Goal: Task Accomplishment & Management: Manage account settings

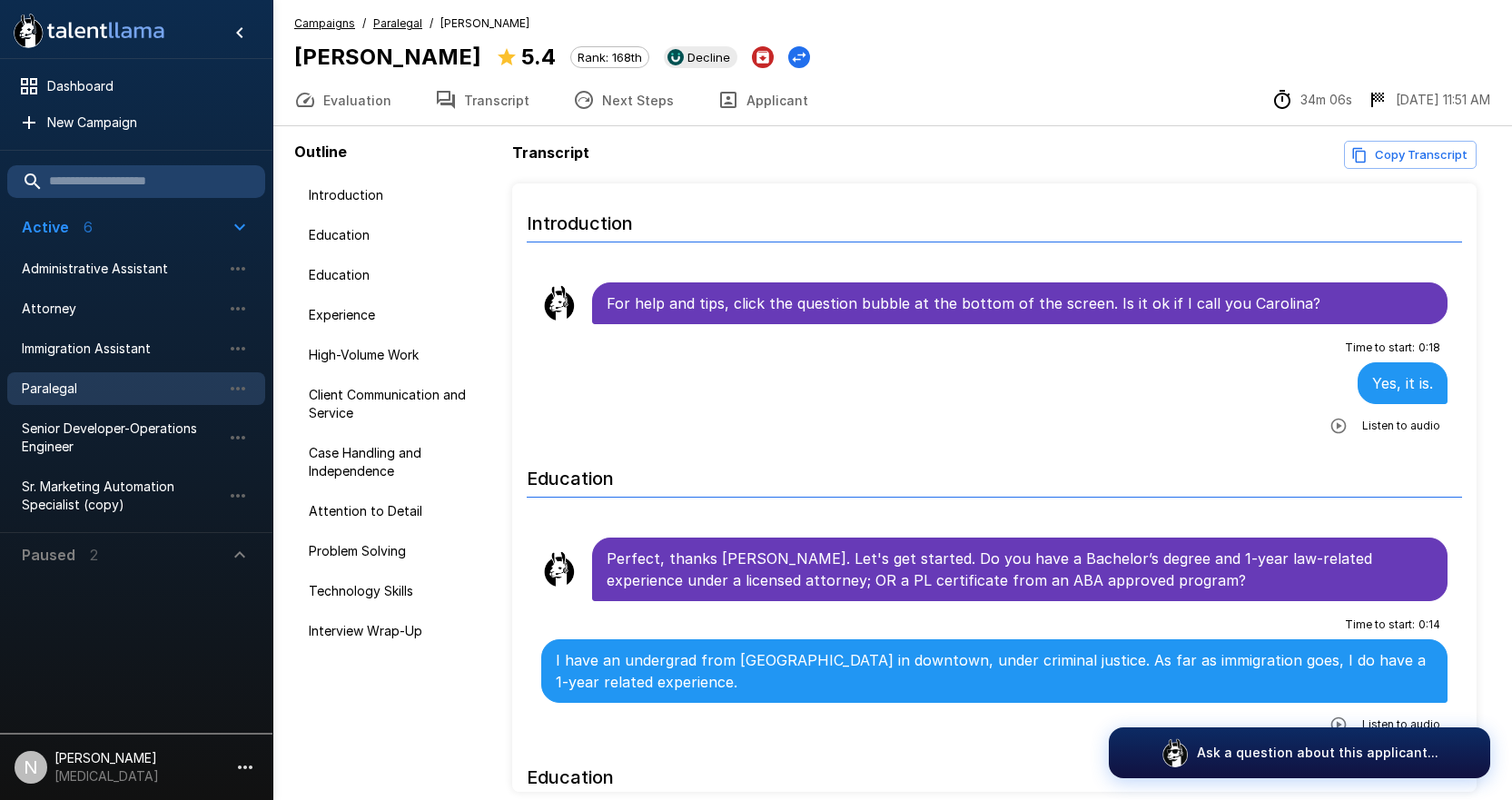
scroll to position [7491, 0]
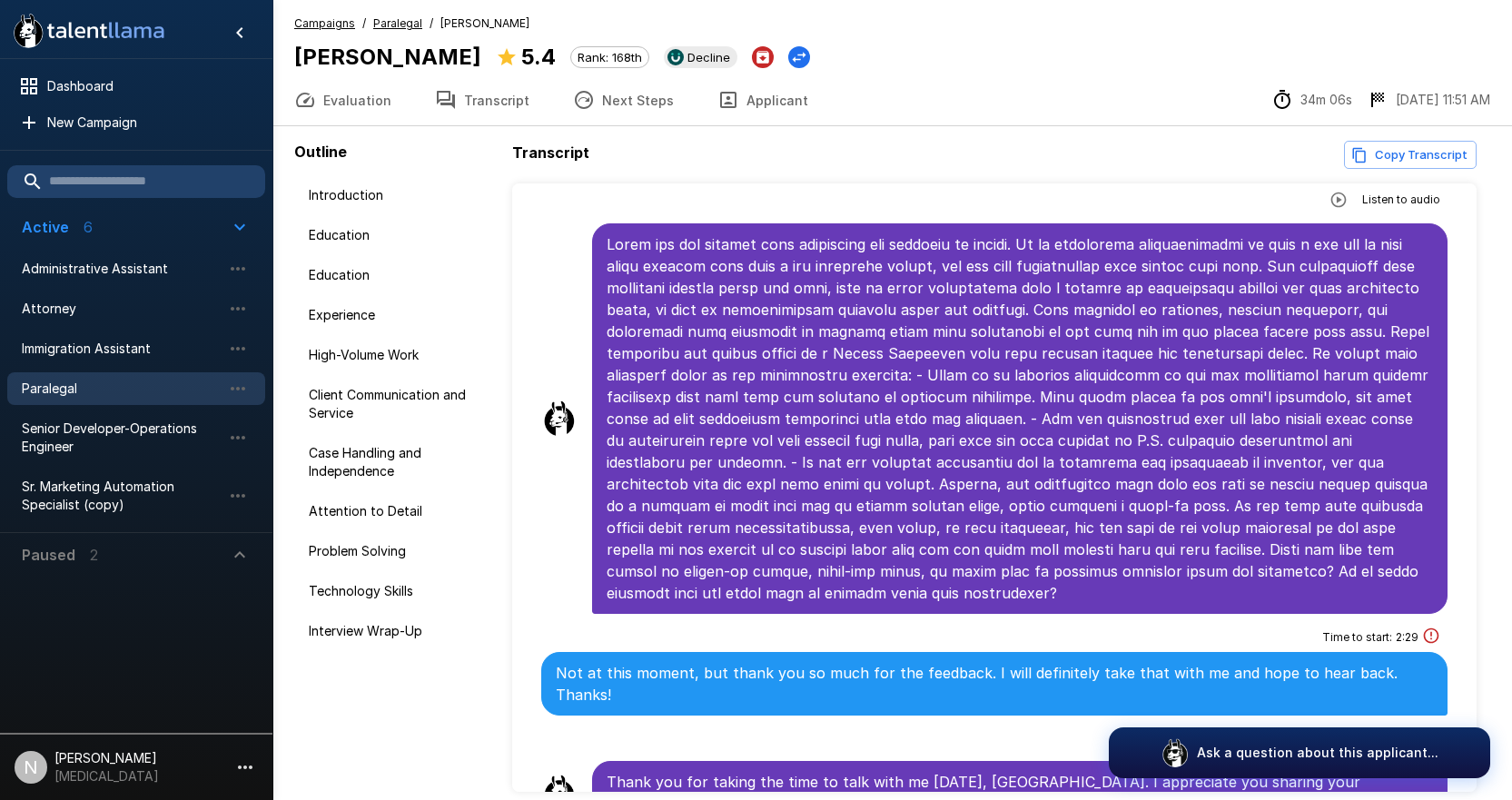
click at [86, 391] on span "Paralegal" at bounding box center [122, 389] width 200 height 18
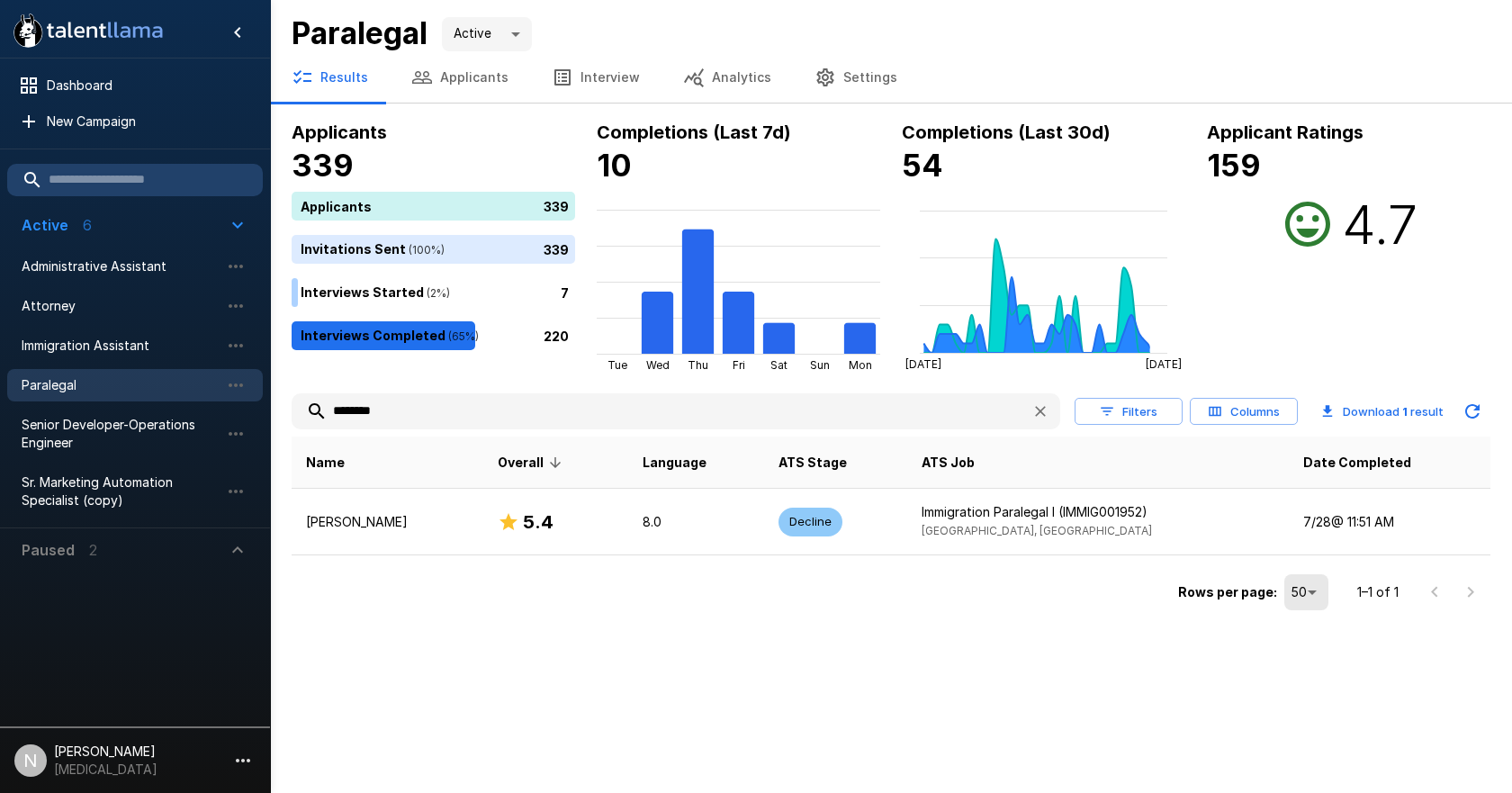
click at [471, 80] on button "Applicants" at bounding box center [460, 77] width 140 height 50
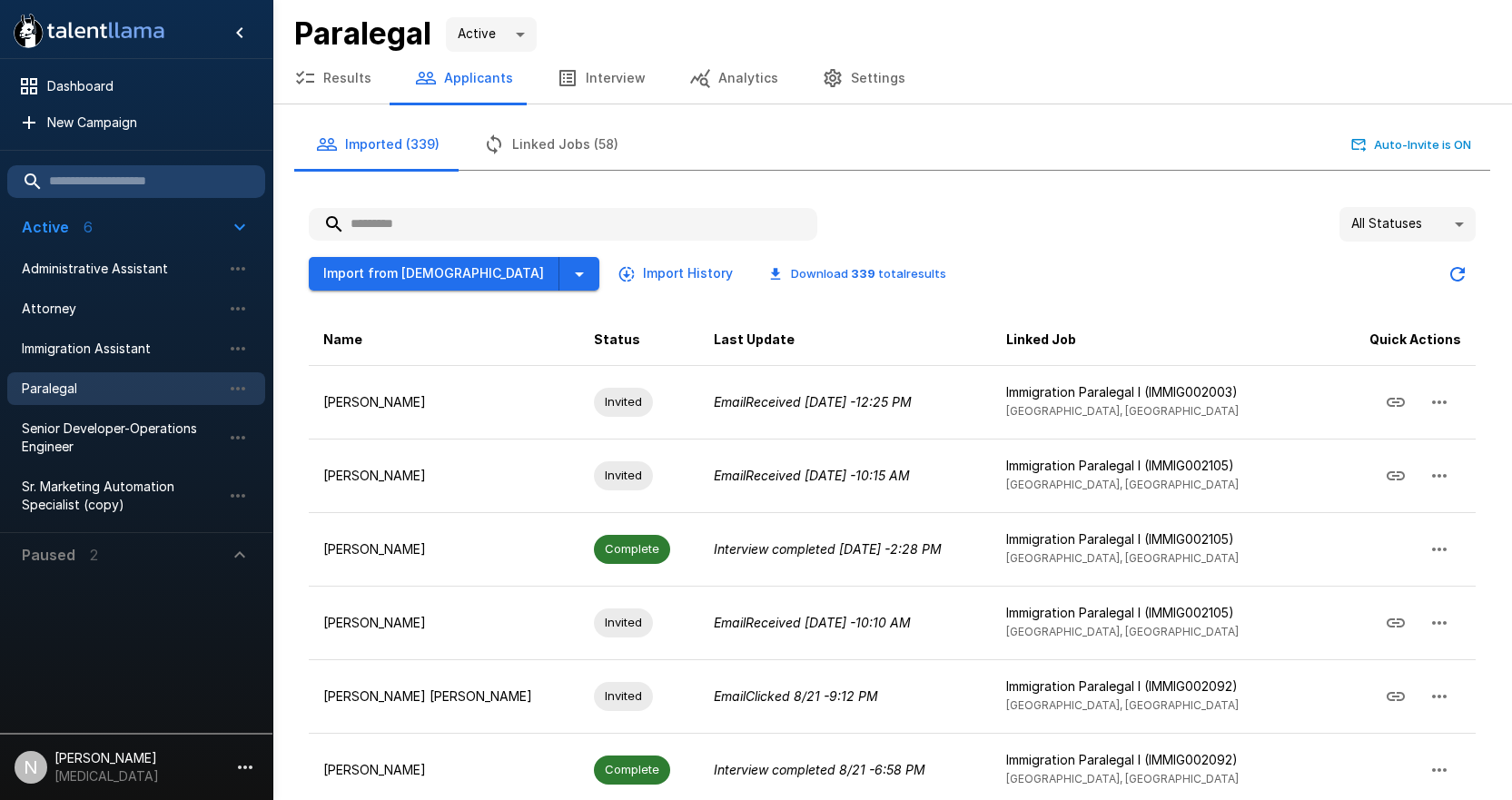
click at [480, 233] on input "text" at bounding box center [563, 224] width 508 height 32
paste input "*********"
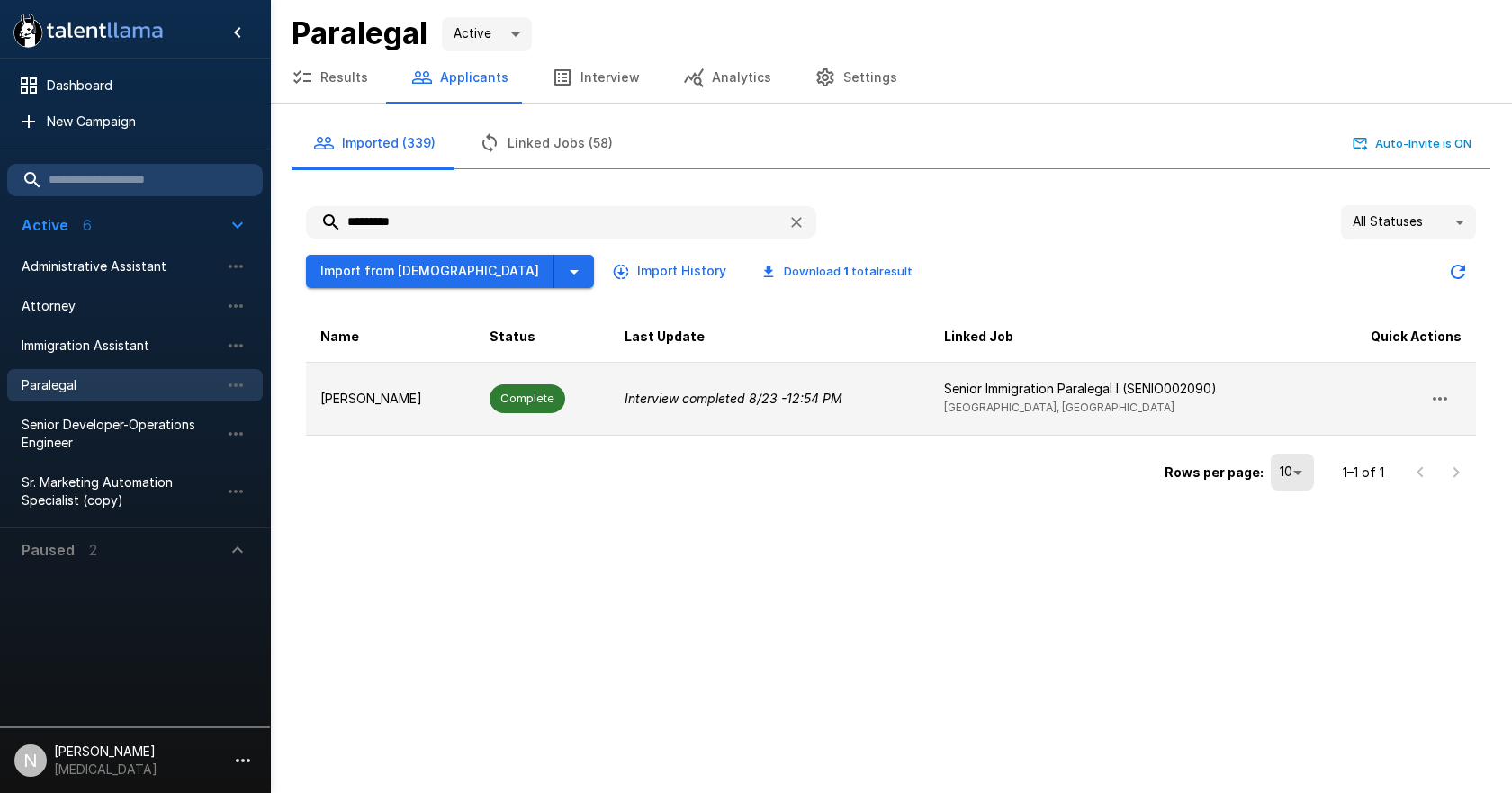
type input "*********"
click at [403, 401] on p "[PERSON_NAME]" at bounding box center [390, 399] width 140 height 18
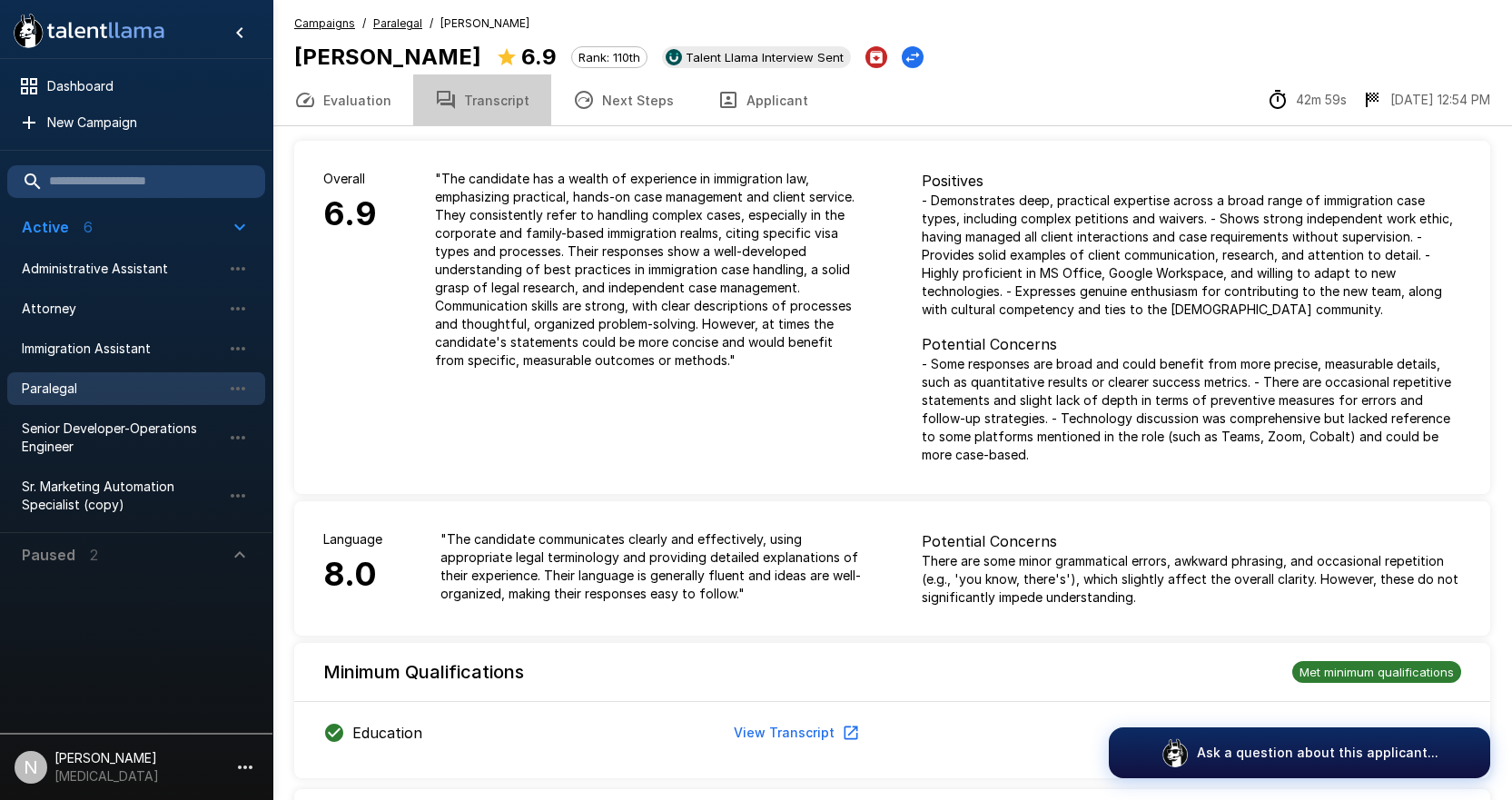
drag, startPoint x: 485, startPoint y: 100, endPoint x: 495, endPoint y: 105, distance: 11.2
click at [484, 100] on button "Transcript" at bounding box center [482, 100] width 138 height 51
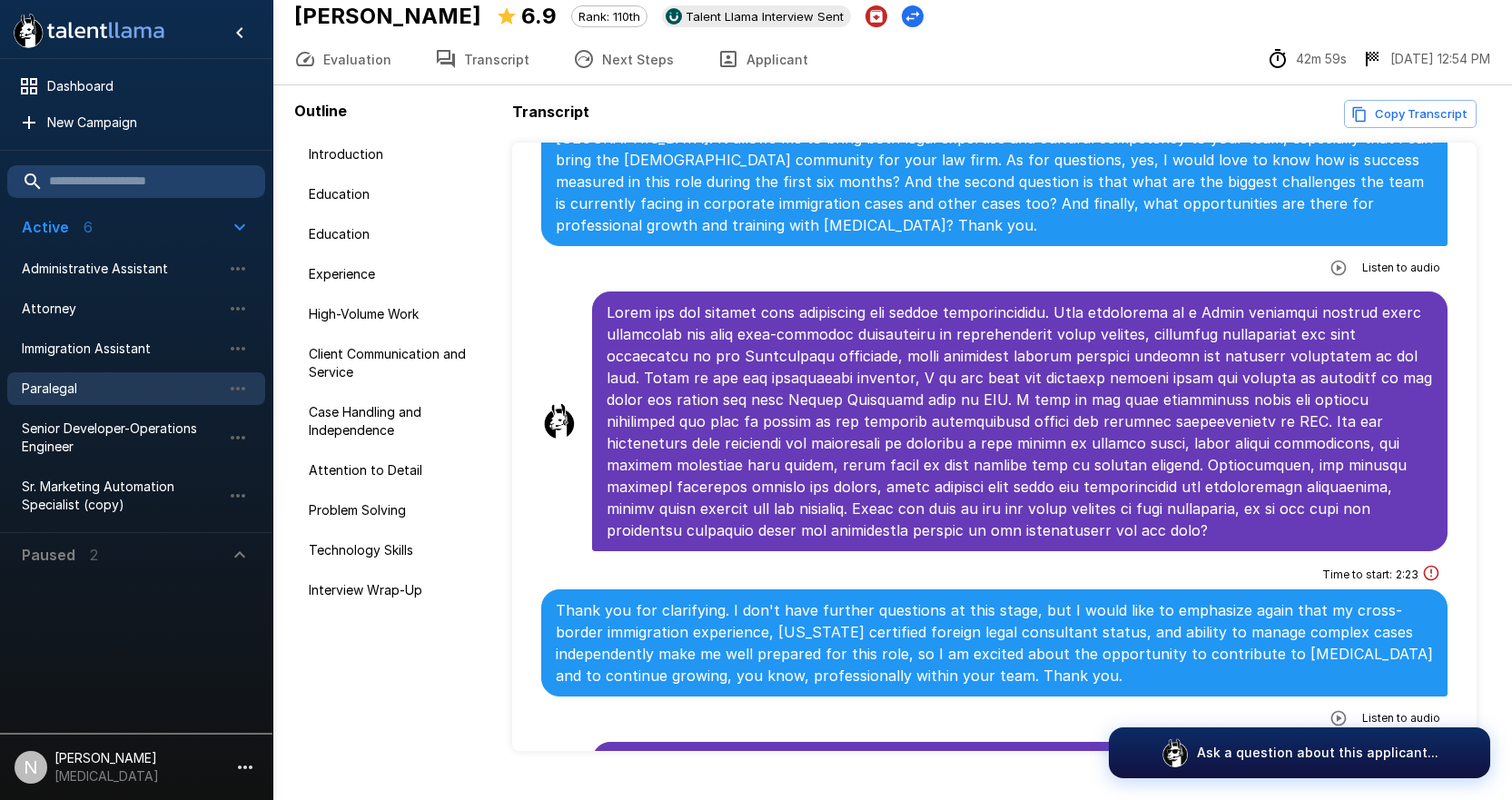
scroll to position [79, 0]
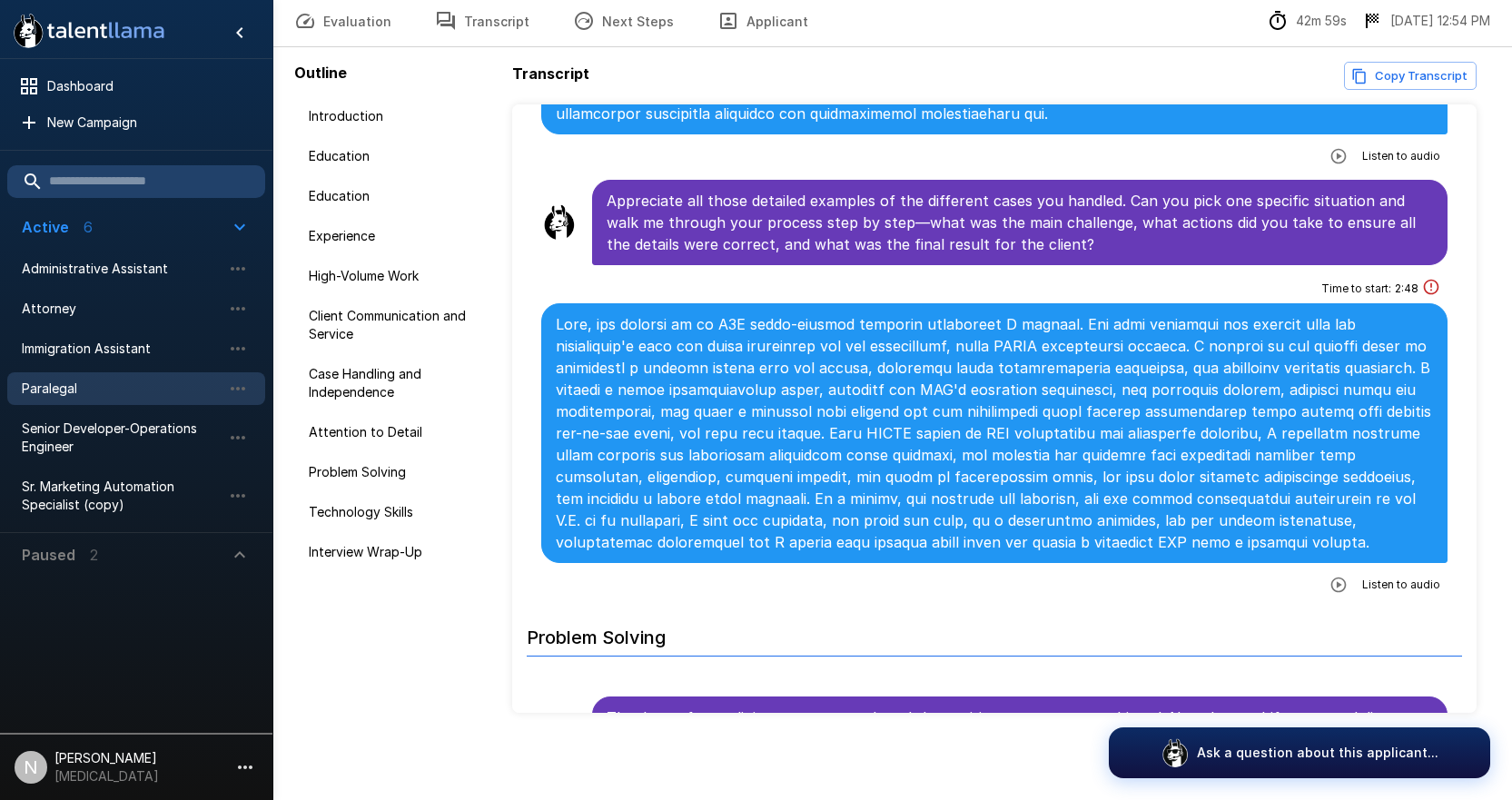
scroll to position [3329, 0]
